Goal: Task Accomplishment & Management: Manage account settings

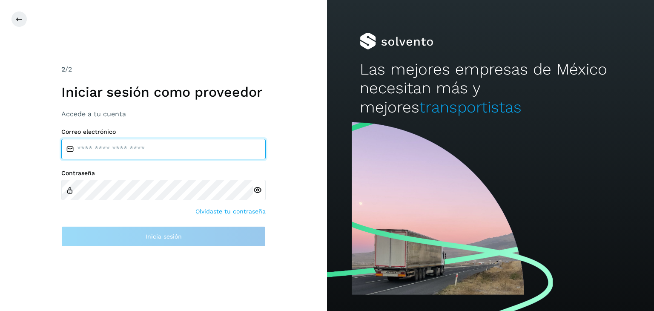
click at [166, 150] on input "email" at bounding box center [163, 149] width 204 height 20
click at [105, 149] on input "email" at bounding box center [163, 149] width 204 height 20
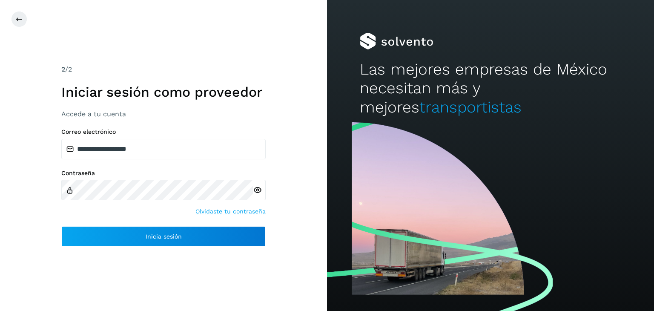
click at [256, 189] on icon at bounding box center [257, 190] width 9 height 9
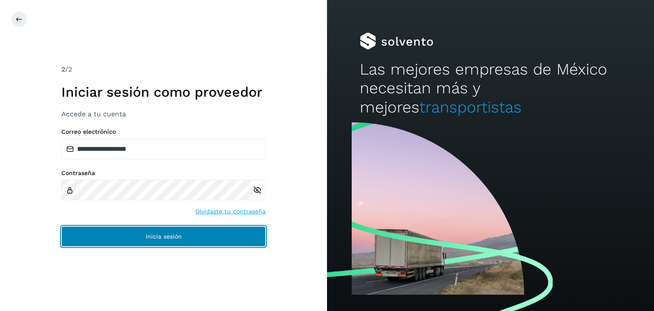
click at [202, 235] on button "Inicia sesión" at bounding box center [163, 236] width 204 height 20
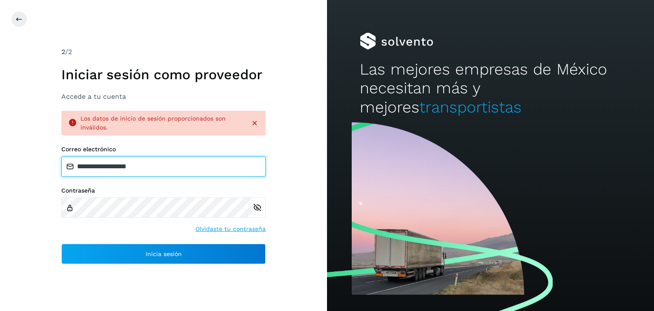
click at [162, 164] on input "**********" at bounding box center [163, 166] width 204 height 20
drag, startPoint x: 163, startPoint y: 165, endPoint x: 37, endPoint y: 166, distance: 126.5
click at [37, 166] on div "**********" at bounding box center [163, 155] width 327 height 311
type input "**********"
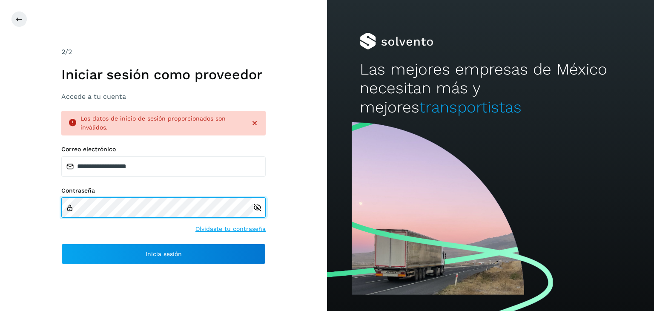
click at [49, 207] on div "**********" at bounding box center [163, 155] width 327 height 311
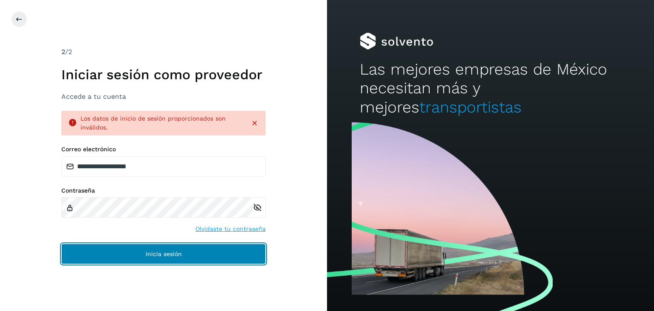
click at [165, 258] on button "Inicia sesión" at bounding box center [163, 254] width 204 height 20
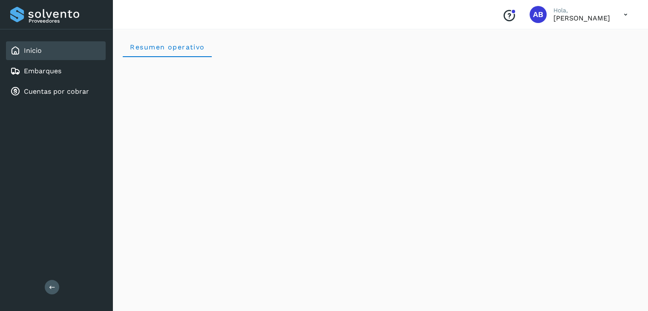
click at [625, 14] on icon at bounding box center [625, 14] width 17 height 17
click at [493, 20] on div at bounding box center [324, 155] width 648 height 311
click at [43, 74] on link "Embarques" at bounding box center [42, 71] width 37 height 8
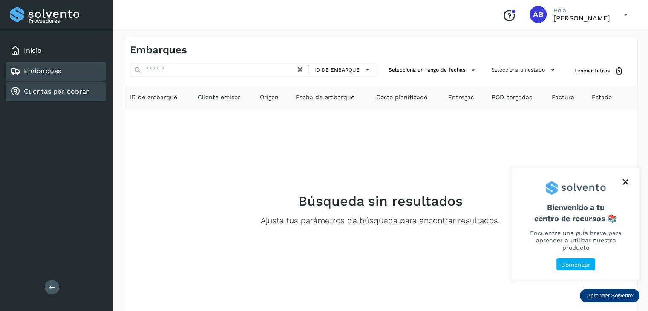
click at [41, 94] on link "Cuentas por cobrar" at bounding box center [56, 91] width 65 height 8
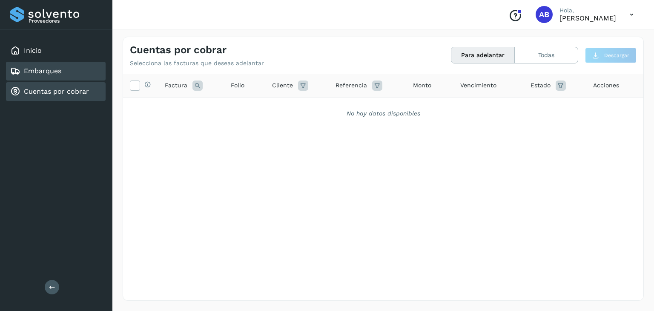
click at [50, 75] on div "Embarques" at bounding box center [56, 71] width 100 height 19
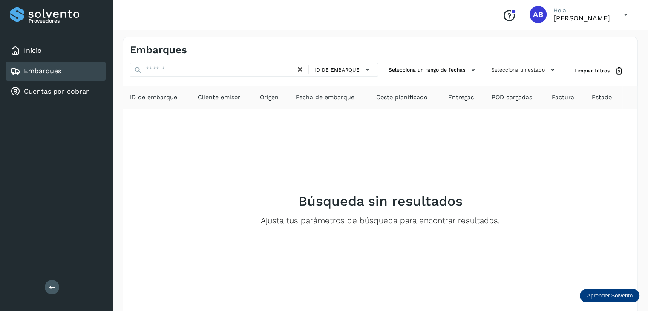
click at [603, 297] on p "Aprender Solvento" at bounding box center [609, 295] width 46 height 7
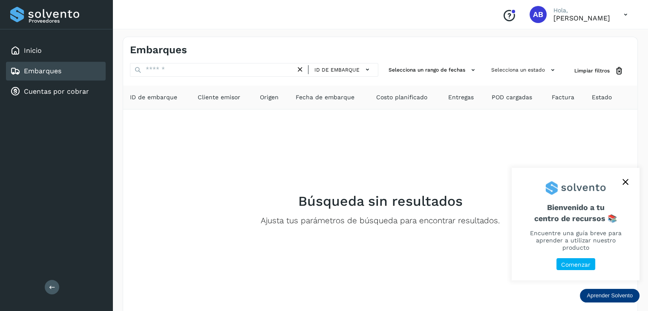
click at [580, 267] on p "Comenzar" at bounding box center [575, 264] width 29 height 7
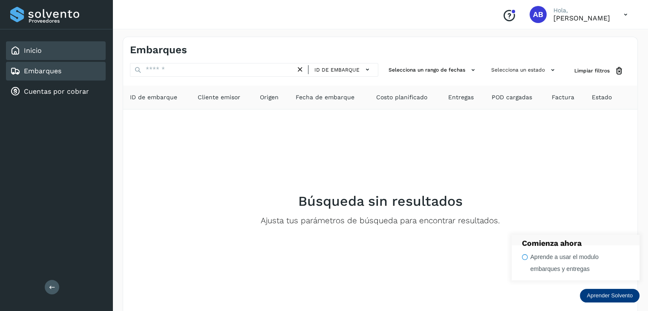
click at [37, 51] on link "Inicio" at bounding box center [33, 50] width 18 height 8
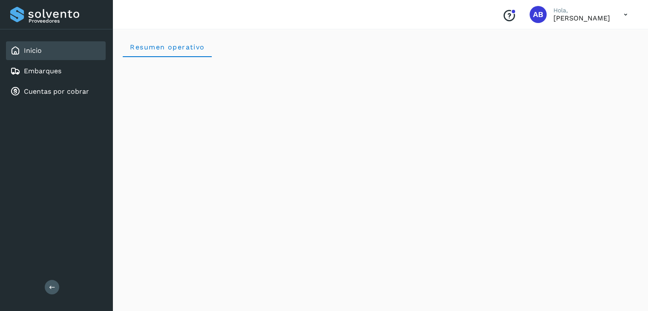
click at [626, 16] on icon at bounding box center [625, 14] width 17 height 17
click at [626, 16] on div at bounding box center [324, 155] width 648 height 311
click at [553, 17] on p "[PERSON_NAME]" at bounding box center [581, 18] width 57 height 8
click at [553, 10] on p "Hola," at bounding box center [581, 10] width 57 height 7
click at [533, 14] on span "AB" at bounding box center [538, 14] width 10 height 0
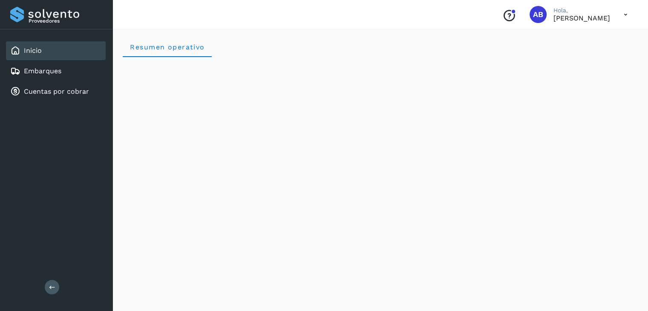
click at [508, 13] on div "Conoce nuestros beneficios AB Hola, Armando Benjamin Mercado González" at bounding box center [564, 15] width 139 height 20
click at [52, 290] on button at bounding box center [52, 287] width 14 height 14
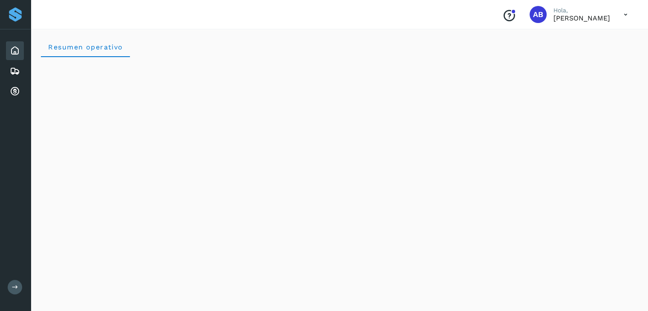
click at [14, 288] on icon at bounding box center [15, 287] width 6 height 6
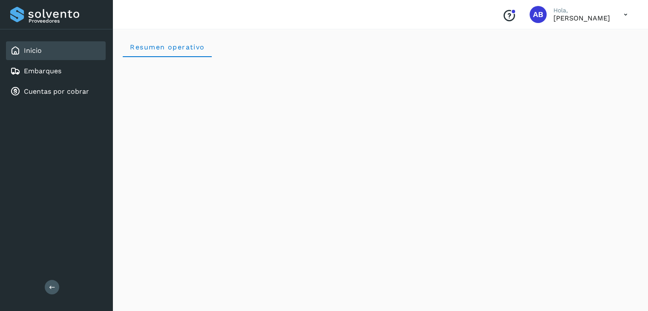
click at [35, 18] on p "Proveedores" at bounding box center [66, 21] width 74 height 6
click at [18, 17] on div "Proveedores" at bounding box center [56, 14] width 92 height 15
click at [628, 15] on icon at bounding box center [625, 14] width 17 height 17
click at [578, 38] on div "Cerrar sesión" at bounding box center [582, 38] width 101 height 16
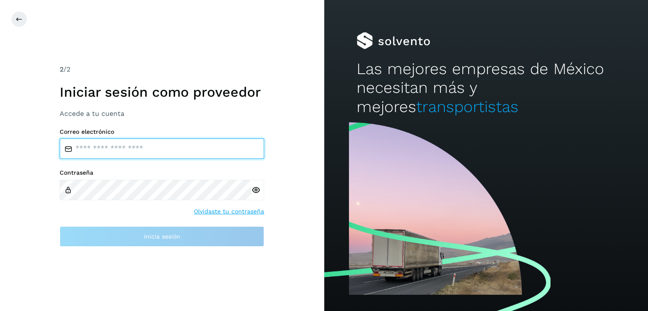
type input "**********"
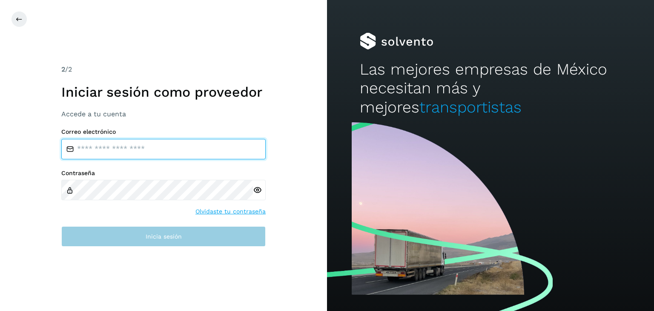
type input "**********"
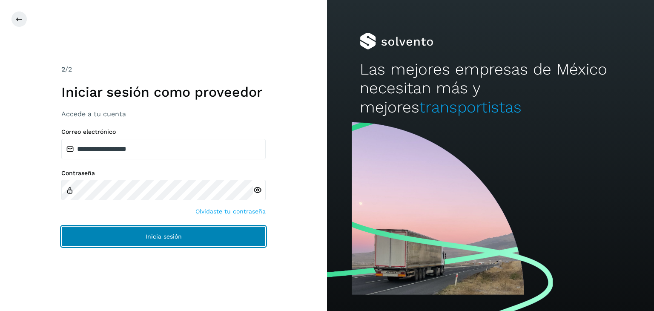
click at [235, 239] on button "Inicia sesión" at bounding box center [163, 236] width 204 height 20
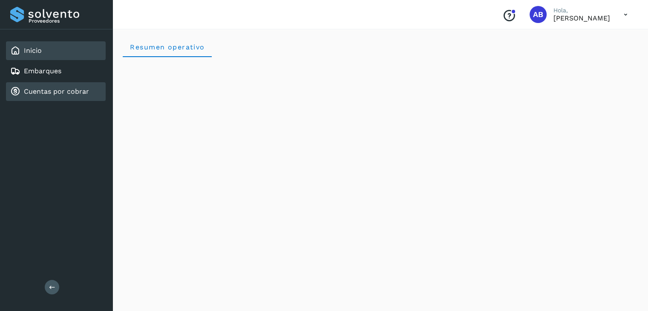
click at [46, 94] on link "Cuentas por cobrar" at bounding box center [56, 91] width 65 height 8
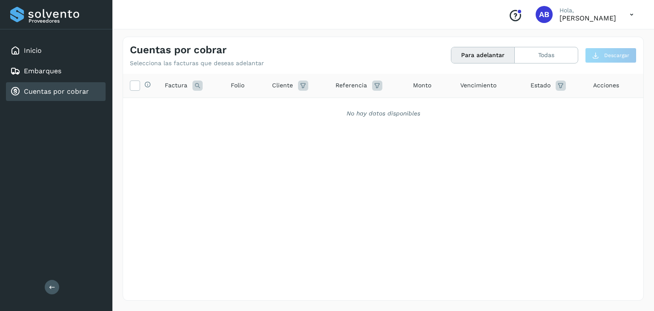
click at [49, 287] on icon at bounding box center [52, 287] width 6 height 6
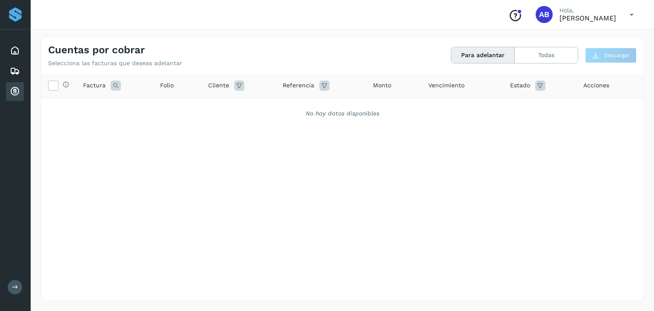
click at [15, 291] on button at bounding box center [15, 287] width 14 height 14
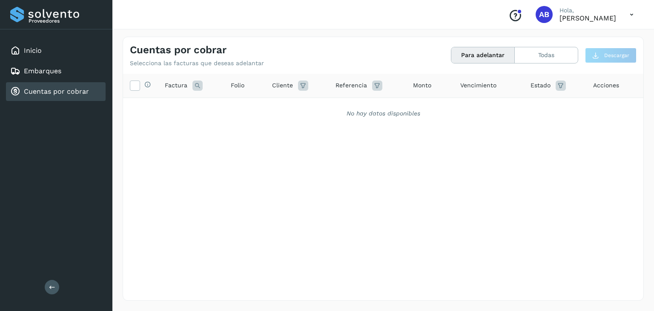
click at [63, 94] on link "Cuentas por cobrar" at bounding box center [56, 91] width 65 height 8
